Goal: Task Accomplishment & Management: Manage account settings

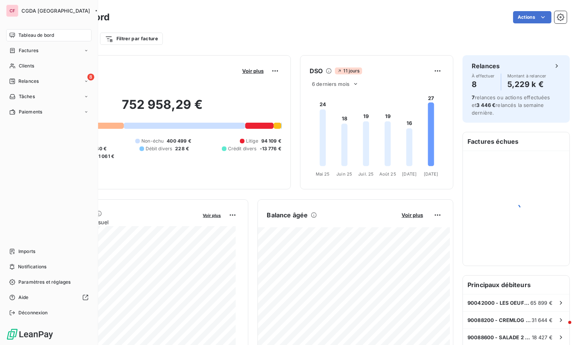
click at [19, 67] on span "Clients" at bounding box center [26, 65] width 15 height 7
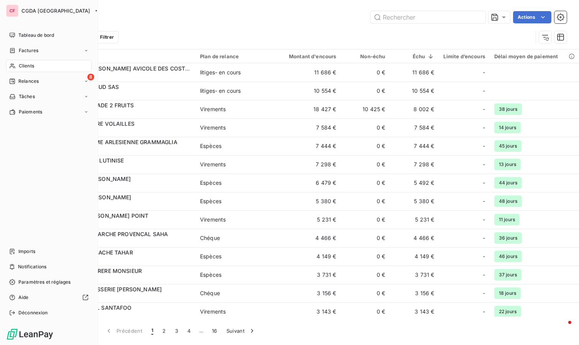
click at [18, 64] on div "Clients" at bounding box center [48, 66] width 85 height 12
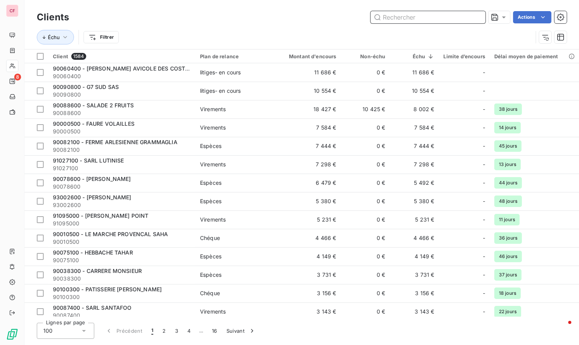
click at [400, 17] on input "text" at bounding box center [427, 17] width 115 height 12
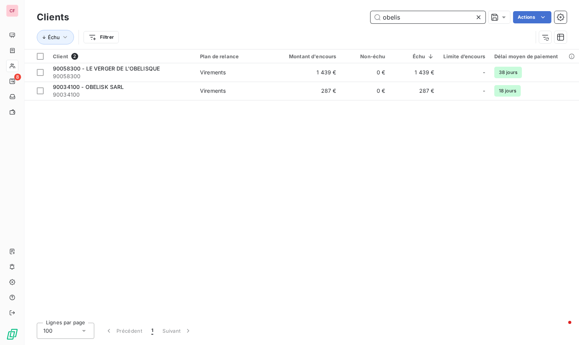
type input "obelis"
click at [148, 69] on span "90058300 - LE VERGER DE L'OBELISQUE" at bounding box center [106, 68] width 107 height 7
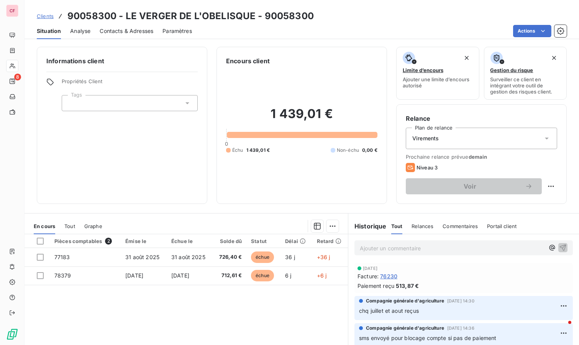
click at [376, 244] on p "Ajouter un commentaire ﻿" at bounding box center [452, 248] width 185 height 10
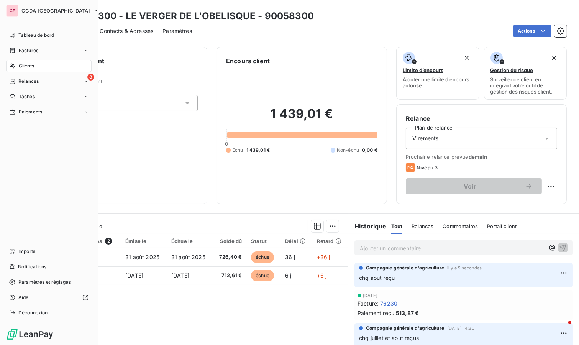
click at [38, 68] on div "Clients" at bounding box center [48, 66] width 85 height 12
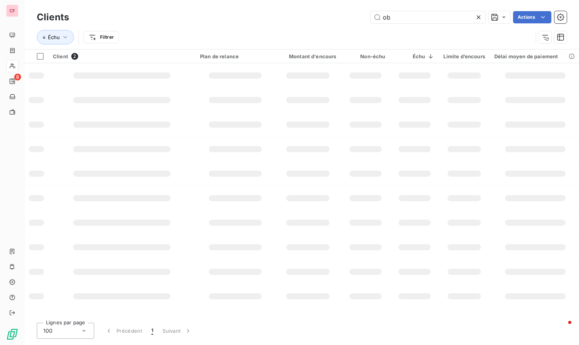
type input "o"
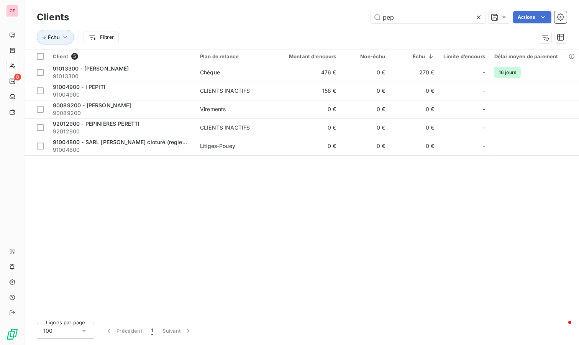
type input "pep"
click at [269, 67] on td "Chéque" at bounding box center [235, 72] width 80 height 18
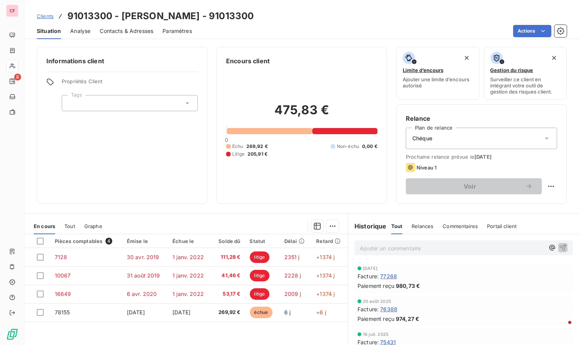
click at [393, 248] on p "Ajouter un commentaire ﻿" at bounding box center [452, 248] width 185 height 10
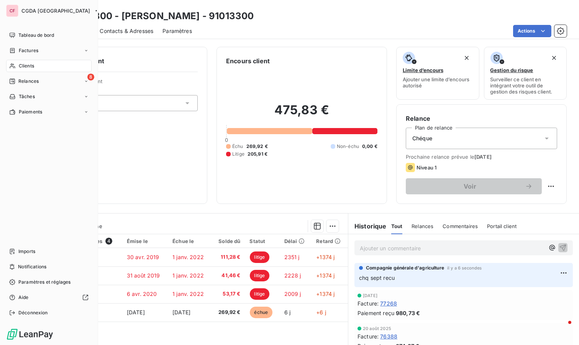
click at [10, 69] on div "Clients" at bounding box center [48, 66] width 85 height 12
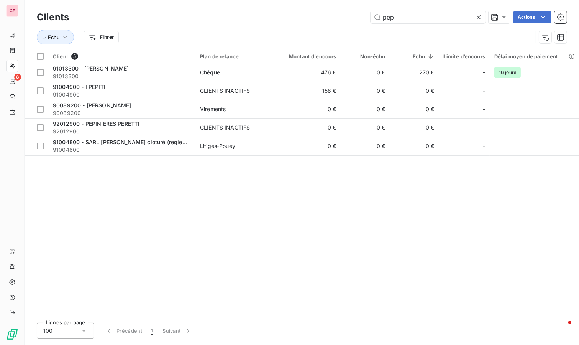
click at [421, 18] on input "pep" at bounding box center [427, 17] width 115 height 12
click at [420, 15] on input "pep" at bounding box center [427, 17] width 115 height 12
click at [420, 13] on input "pep" at bounding box center [427, 17] width 115 height 12
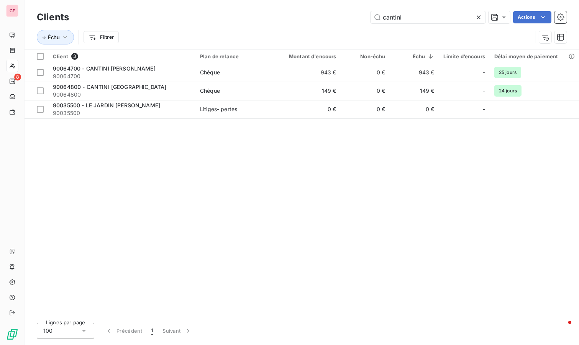
type input "cantini"
click at [290, 73] on td "943 €" at bounding box center [308, 72] width 66 height 18
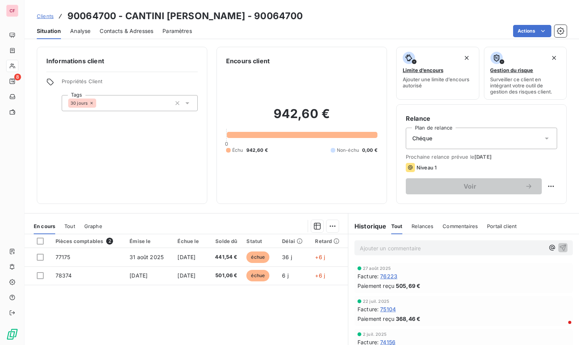
click at [376, 249] on p "Ajouter un commentaire ﻿" at bounding box center [452, 248] width 185 height 10
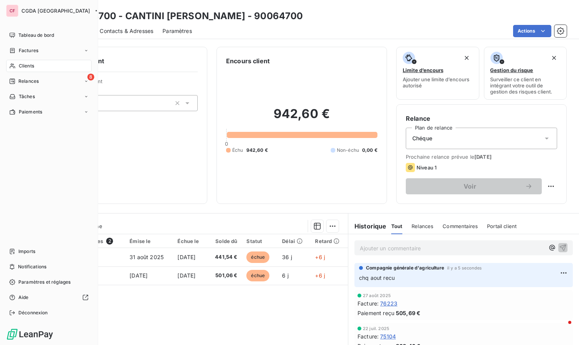
click at [23, 66] on span "Clients" at bounding box center [26, 65] width 15 height 7
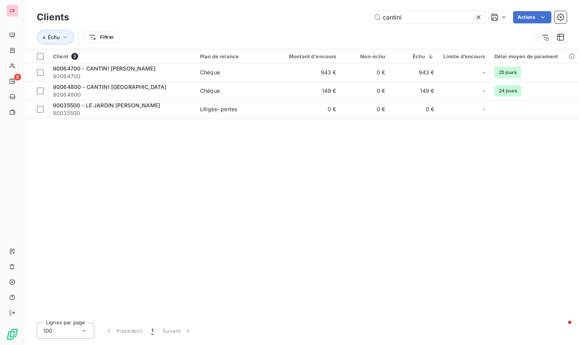
click at [410, 20] on input "cantini" at bounding box center [427, 17] width 115 height 12
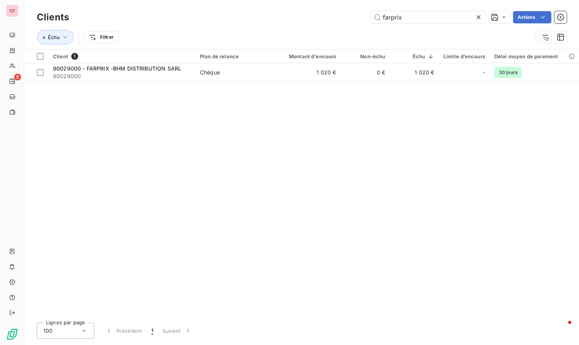
type input "farprix"
click at [192, 67] on td "90029000 - FARPRIX -BHM DISTRIBUTION SARL 90029000" at bounding box center [121, 72] width 147 height 18
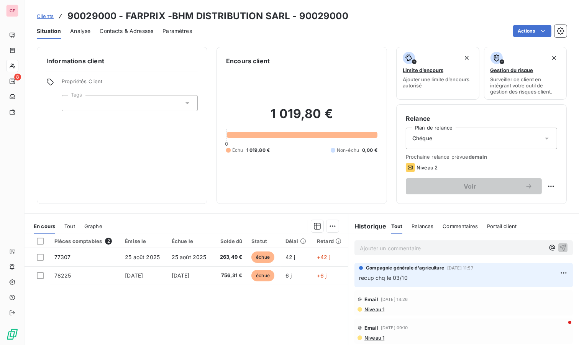
click at [388, 250] on p "Ajouter un commentaire ﻿" at bounding box center [452, 248] width 185 height 10
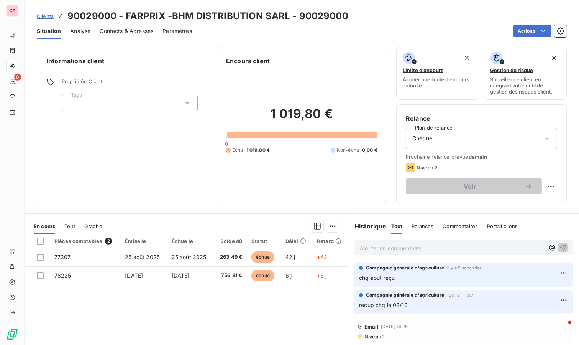
click at [546, 186] on html "CF 8 Clients 90029000 - FARPRIX -BHM DISTRIBUTION SARL - 90029000 Situation Ana…" at bounding box center [289, 172] width 579 height 345
click at [531, 205] on div "Replanifier cette action" at bounding box center [513, 202] width 69 height 12
select select "9"
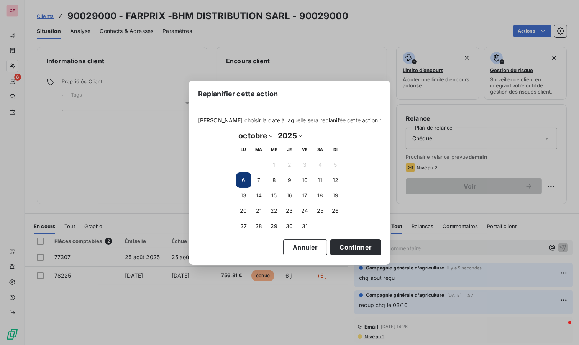
click at [259, 191] on button "14" at bounding box center [258, 195] width 15 height 15
click at [338, 251] on button "Confirmer" at bounding box center [355, 247] width 51 height 16
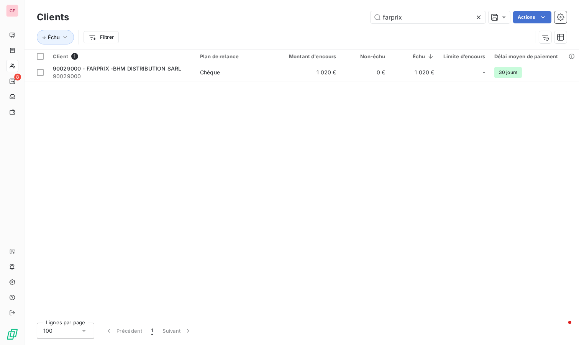
click at [413, 20] on input "farprix" at bounding box center [427, 17] width 115 height 12
type input "caill"
click at [263, 74] on span "Chéque" at bounding box center [235, 73] width 70 height 8
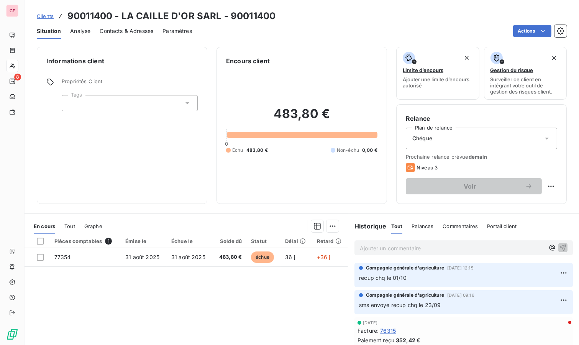
click at [368, 247] on p "Ajouter un commentaire ﻿" at bounding box center [452, 248] width 185 height 10
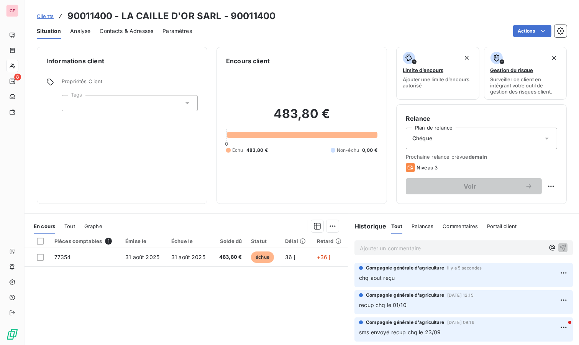
click at [545, 187] on html "CF 8 Clients 90011400 - LA CAILLE D'OR SARL - 90011400 Situation Analyse Contac…" at bounding box center [289, 172] width 579 height 345
click at [497, 202] on div "Replanifier cette action" at bounding box center [513, 202] width 69 height 12
select select "9"
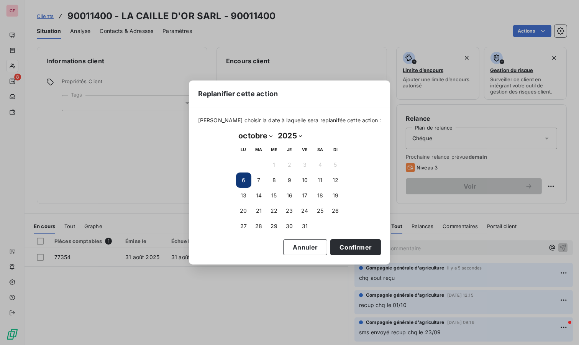
click at [261, 197] on button "14" at bounding box center [258, 195] width 15 height 15
click at [336, 251] on button "Confirmer" at bounding box center [355, 247] width 51 height 16
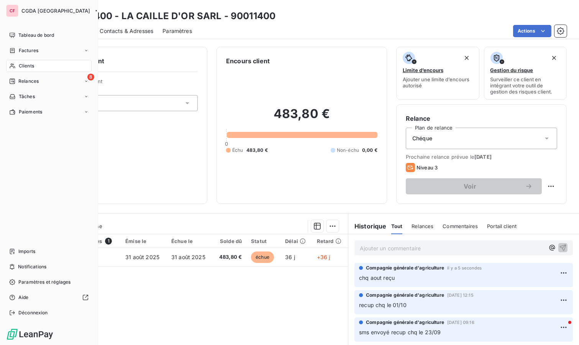
click at [24, 66] on span "Clients" at bounding box center [26, 65] width 15 height 7
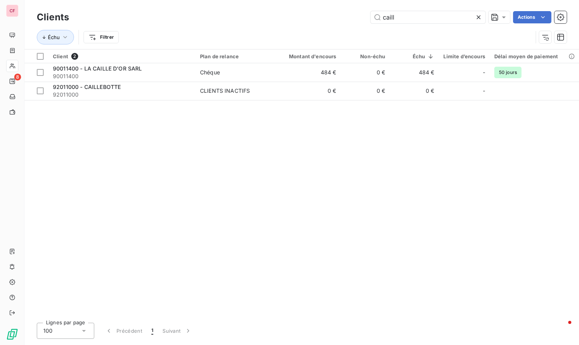
click at [401, 22] on input "caill" at bounding box center [427, 17] width 115 height 12
type input "cassis"
click at [257, 72] on span "Chéque" at bounding box center [235, 73] width 70 height 8
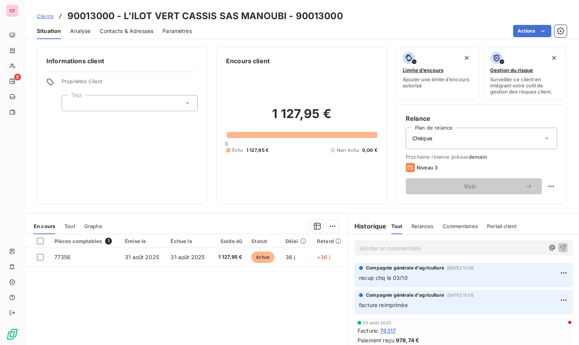
click at [362, 246] on p "Ajouter un commentaire ﻿" at bounding box center [452, 248] width 185 height 10
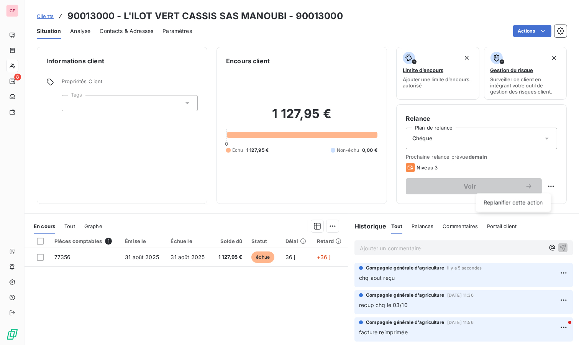
click at [544, 183] on html "CF 8 Clients 90013000 - L'ILOT VERT CASSIS SAS MANOUBI - 90013000 Situation Ana…" at bounding box center [289, 172] width 579 height 345
click at [536, 200] on div "Replanifier cette action" at bounding box center [513, 202] width 69 height 12
select select "9"
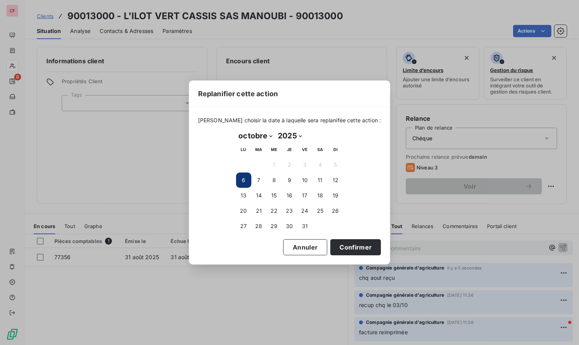
click at [254, 196] on button "14" at bounding box center [258, 195] width 15 height 15
click at [354, 249] on button "Confirmer" at bounding box center [355, 247] width 51 height 16
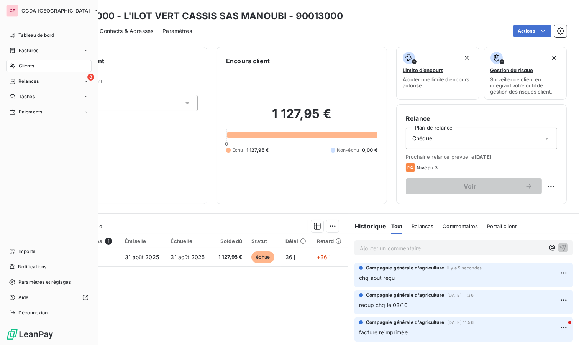
click at [17, 63] on div "Clients" at bounding box center [48, 66] width 85 height 12
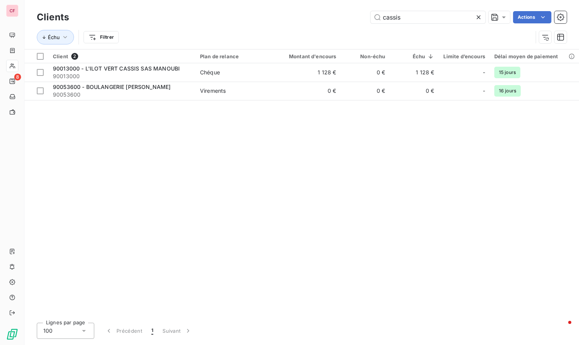
click at [426, 18] on input "cassis" at bounding box center [427, 17] width 115 height 12
click at [426, 17] on input "cassis" at bounding box center [427, 17] width 115 height 12
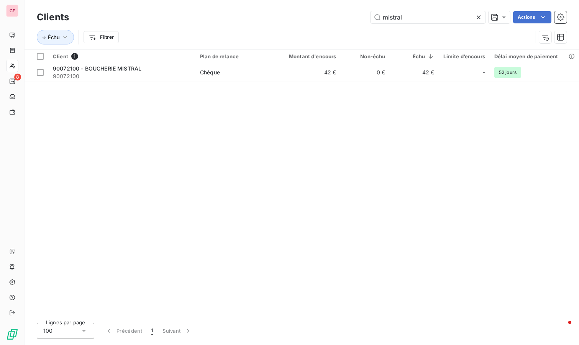
type input "mistral"
click at [264, 75] on span "Chéque" at bounding box center [235, 73] width 70 height 8
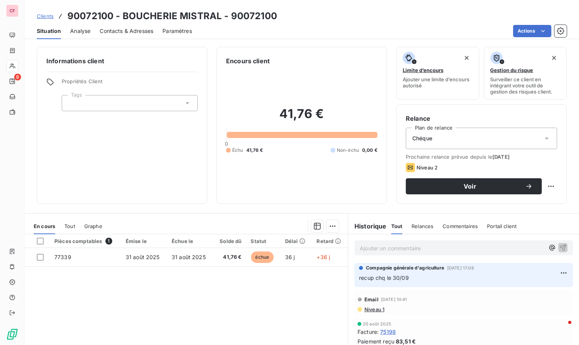
click at [376, 252] on p "Ajouter un commentaire ﻿" at bounding box center [452, 248] width 185 height 10
